Goal: Information Seeking & Learning: Find specific fact

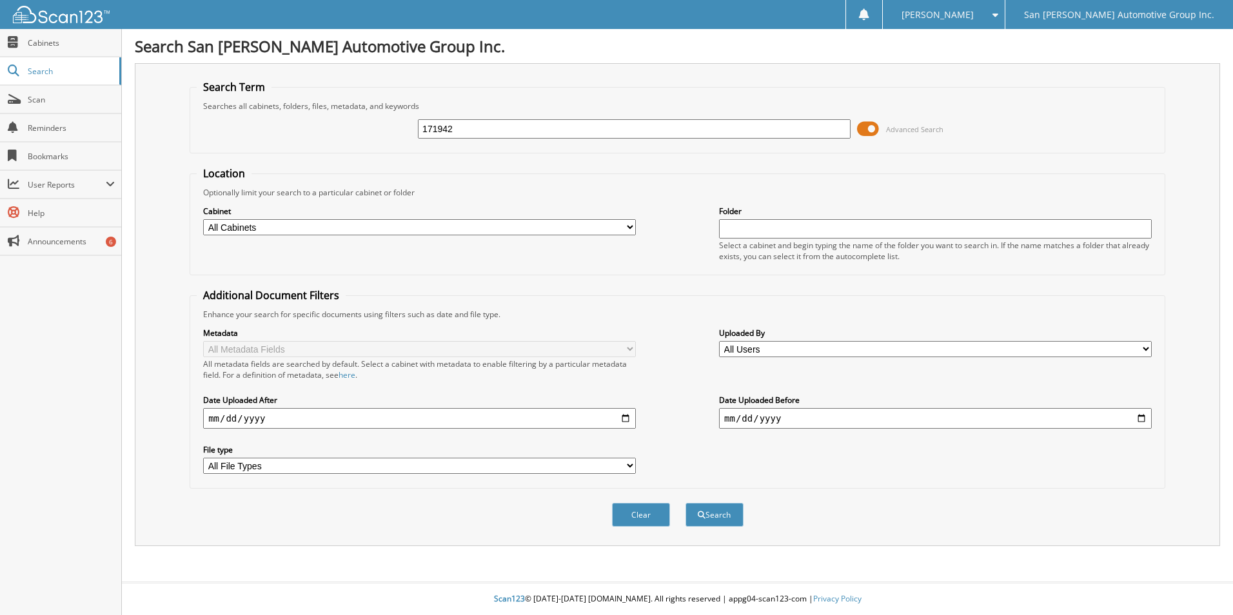
type input "171942"
click at [686, 503] on button "Search" at bounding box center [715, 515] width 58 height 24
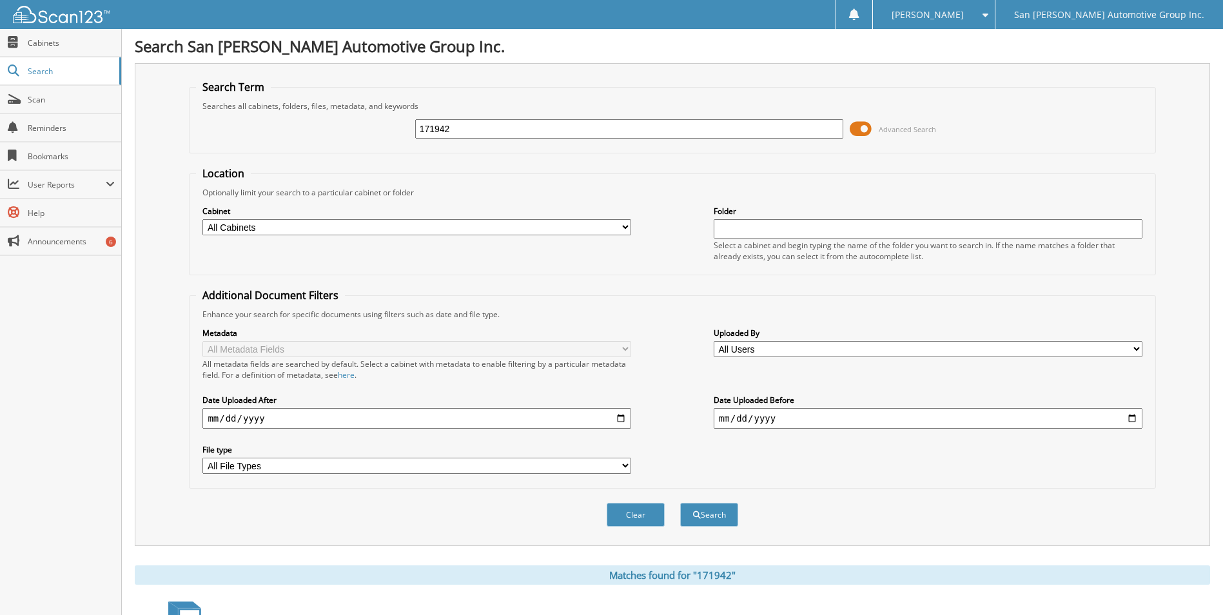
drag, startPoint x: 464, startPoint y: 133, endPoint x: 394, endPoint y: 132, distance: 70.3
click at [394, 132] on div "171942 Advanced Search" at bounding box center [672, 129] width 953 height 35
type input "171942"
click at [680, 503] on button "Search" at bounding box center [709, 515] width 58 height 24
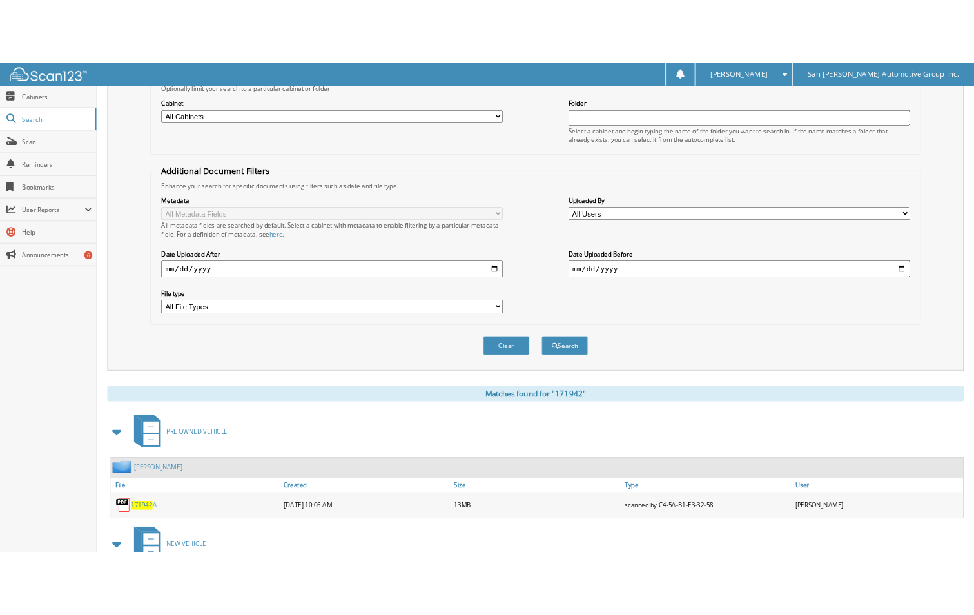
scroll to position [297, 0]
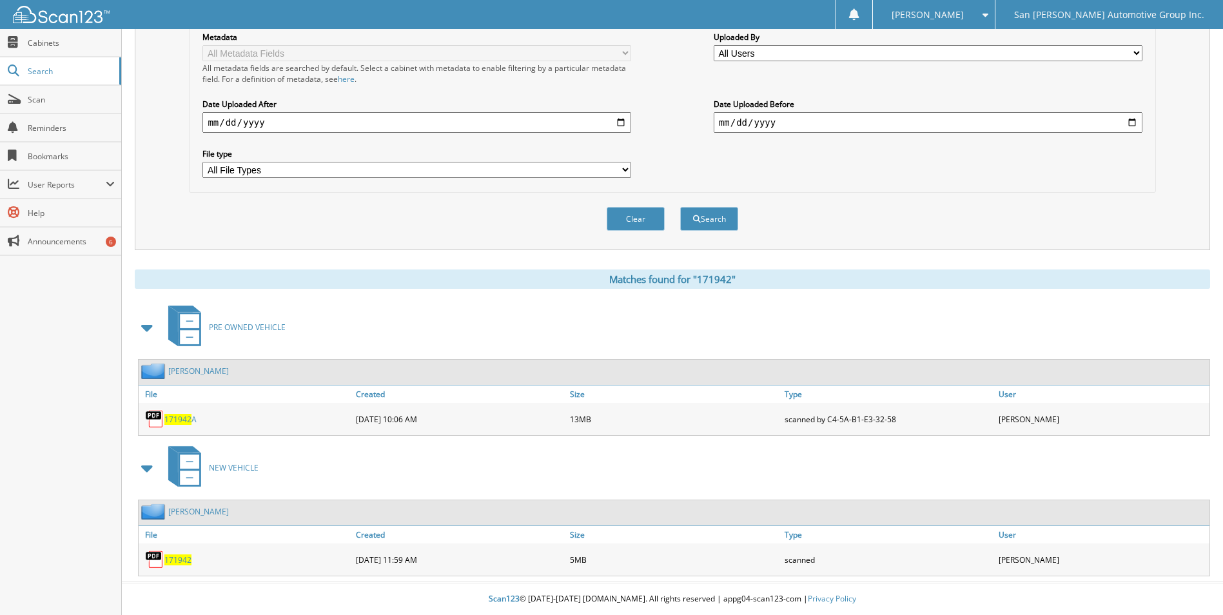
click at [180, 560] on span "171942" at bounding box center [177, 560] width 27 height 11
